Goal: Information Seeking & Learning: Learn about a topic

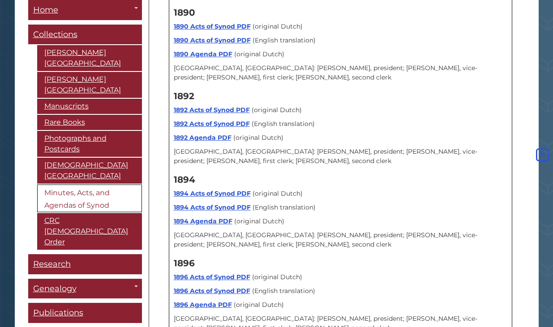
scroll to position [2697, 0]
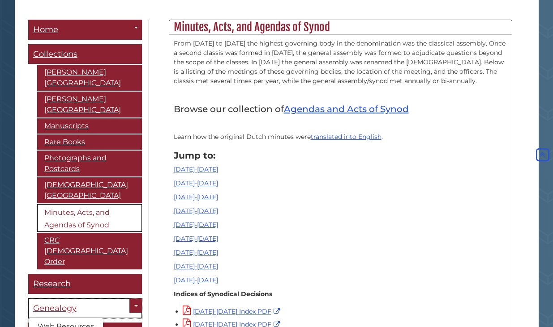
click at [62, 304] on span "Genealogy" at bounding box center [54, 309] width 43 height 10
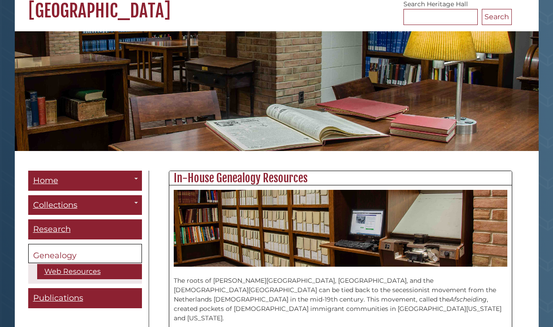
scroll to position [274, 0]
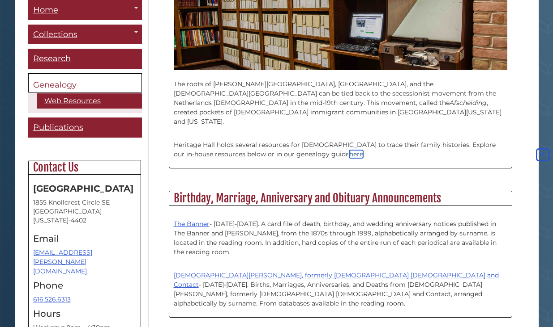
click at [349, 150] on link "here" at bounding box center [356, 154] width 14 height 8
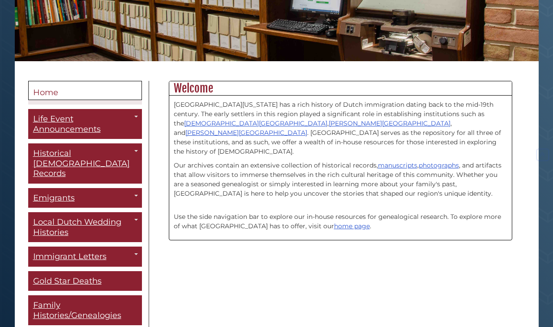
scroll to position [228, 0]
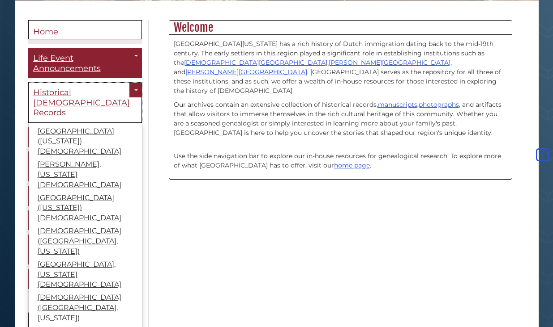
click at [55, 98] on span "Historical Church Records" at bounding box center [81, 103] width 97 height 30
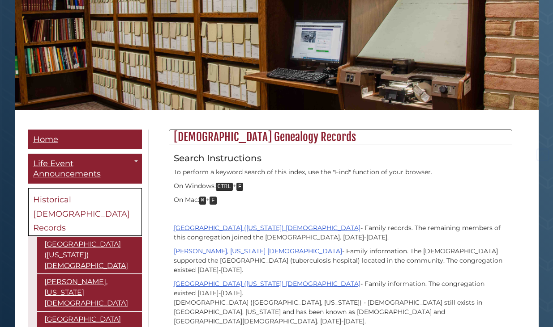
scroll to position [228, 0]
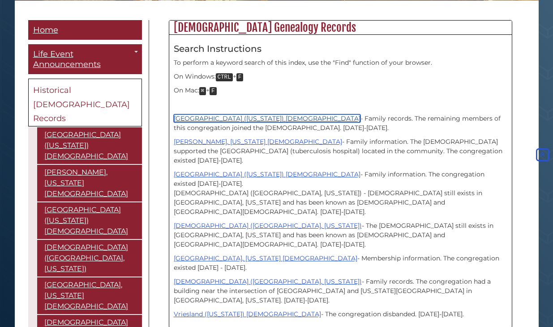
click at [272, 122] on link "[GEOGRAPHIC_DATA] ([US_STATE]) [DEMOGRAPHIC_DATA]" at bounding box center [267, 119] width 187 height 8
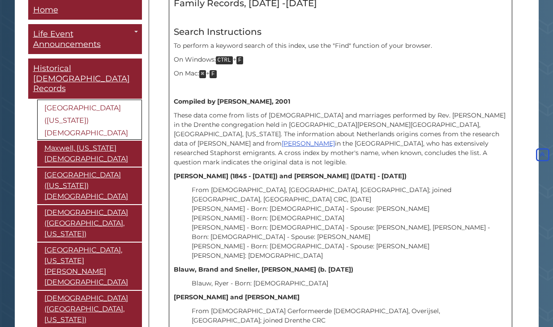
scroll to position [228, 0]
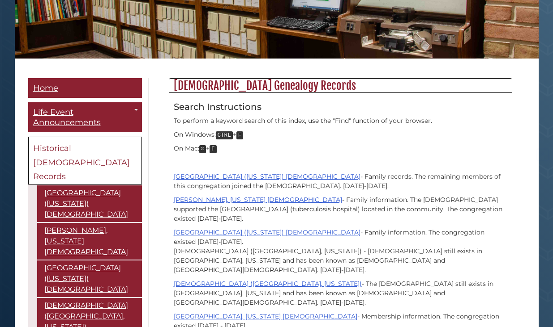
scroll to position [183, 0]
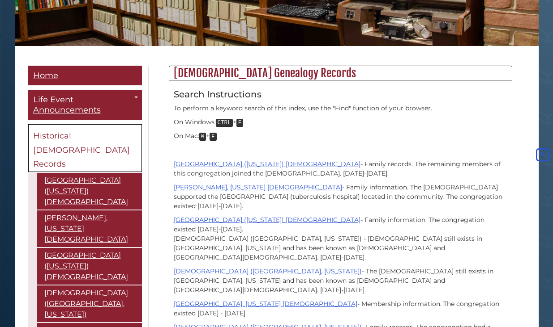
click at [15, 135] on div "Menu Home Life Event Announcements Toggle Dropdown The Banner Christian Courier…" at bounding box center [276, 231] width 523 height 358
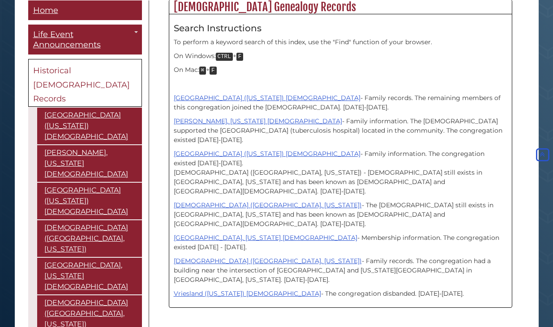
scroll to position [243, 0]
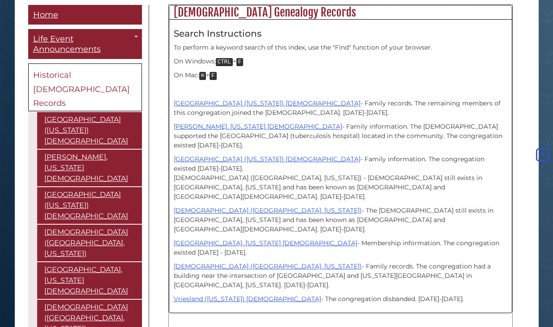
click at [451, 85] on p at bounding box center [340, 89] width 333 height 9
